Goal: Contribute content: Add original content to the website for others to see

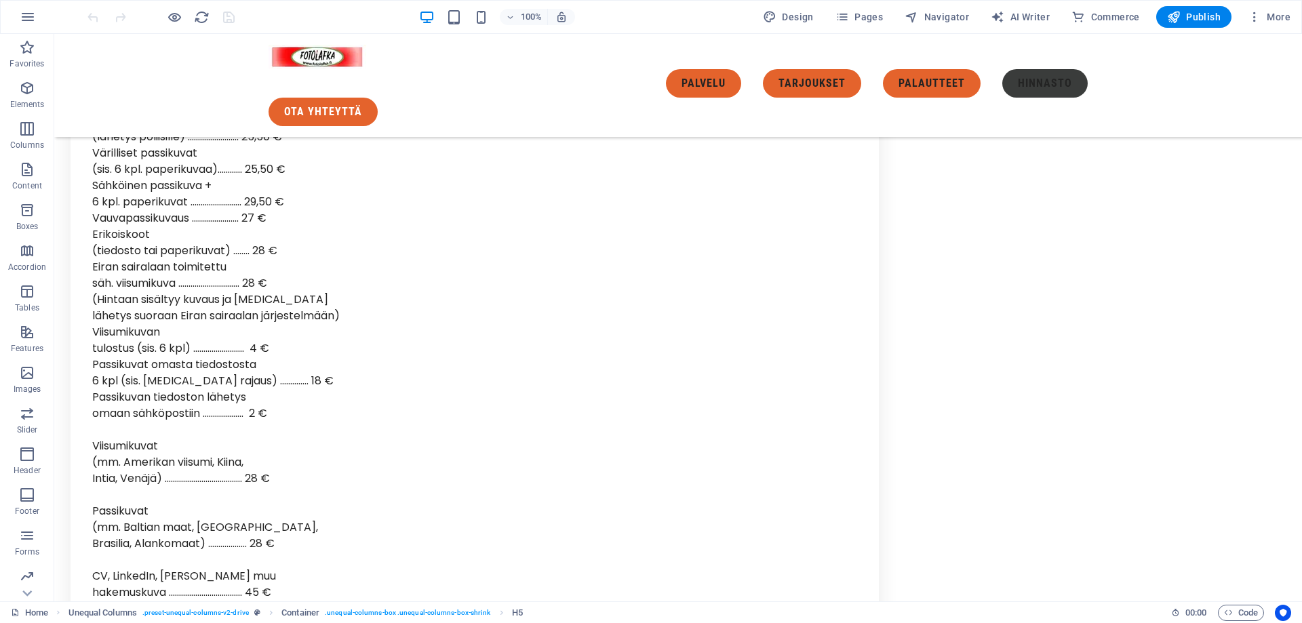
scroll to position [5052, 0]
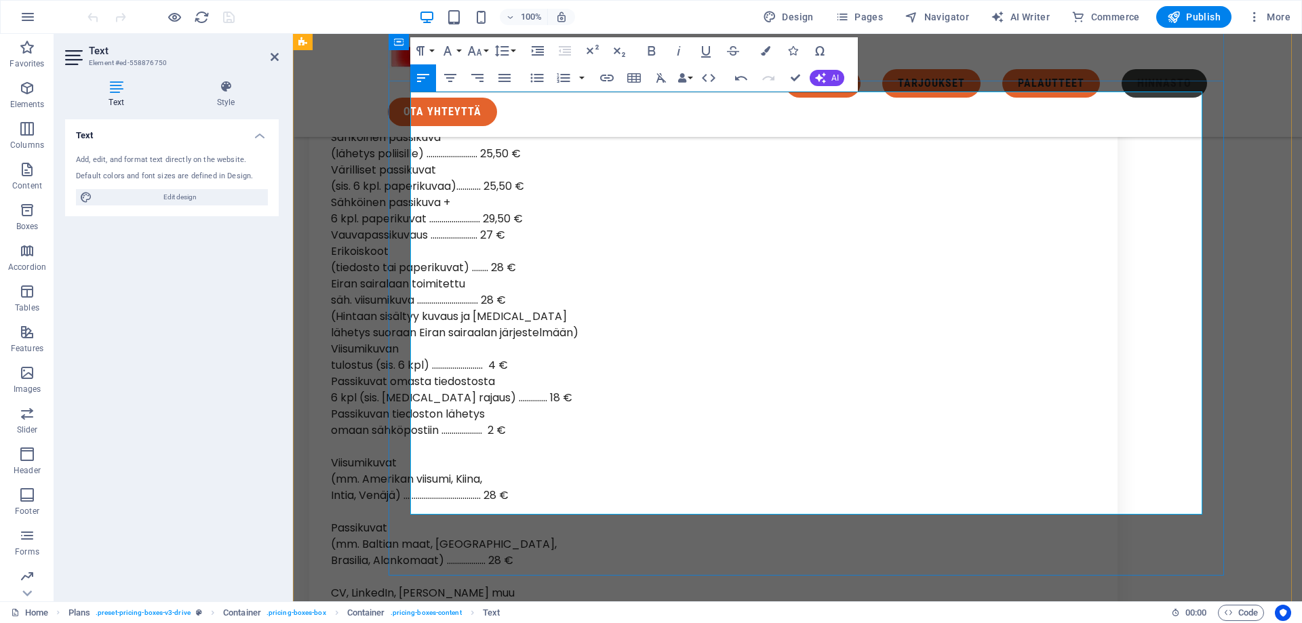
drag, startPoint x: 538, startPoint y: 461, endPoint x: 510, endPoint y: 454, distance: 28.6
copy span "€"
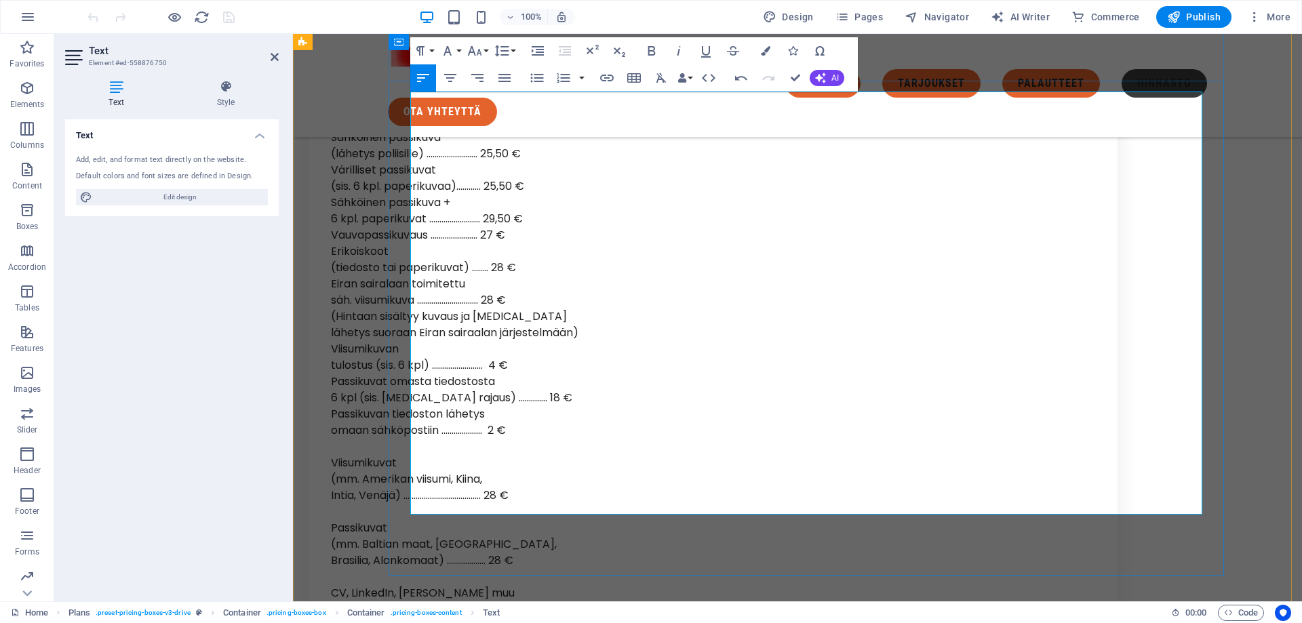
click at [1207, 21] on span "Publish" at bounding box center [1194, 17] width 54 height 14
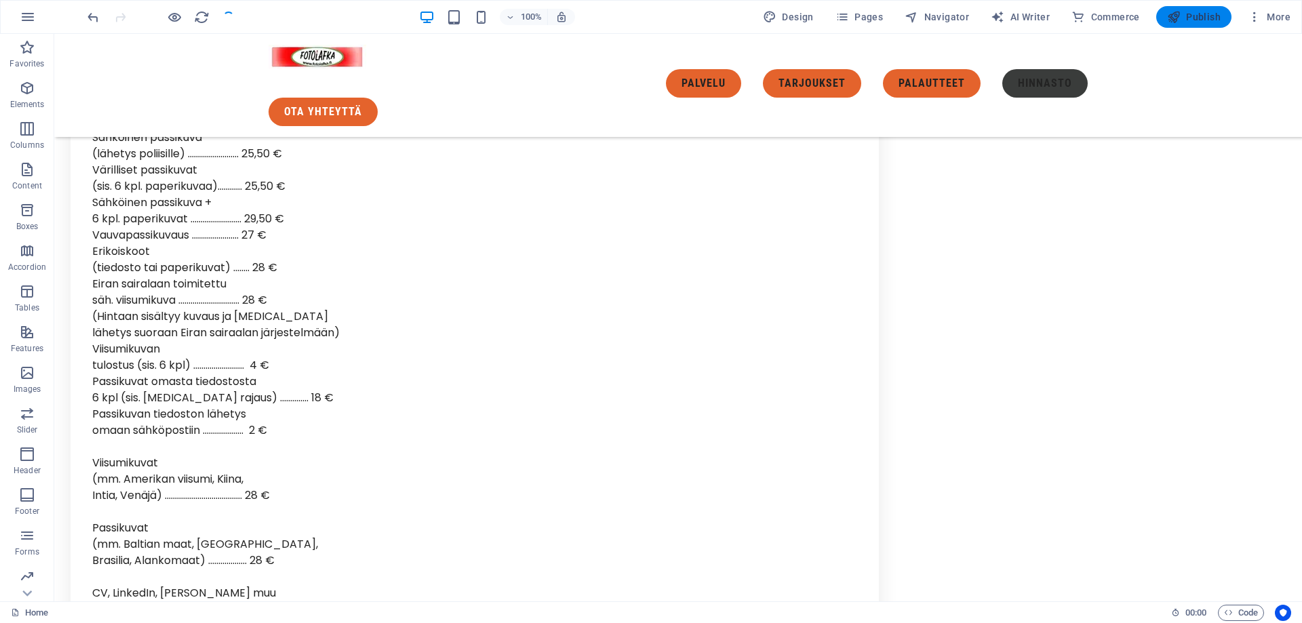
click at [1207, 19] on span "Publish" at bounding box center [1194, 17] width 54 height 14
